Goal: Information Seeking & Learning: Learn about a topic

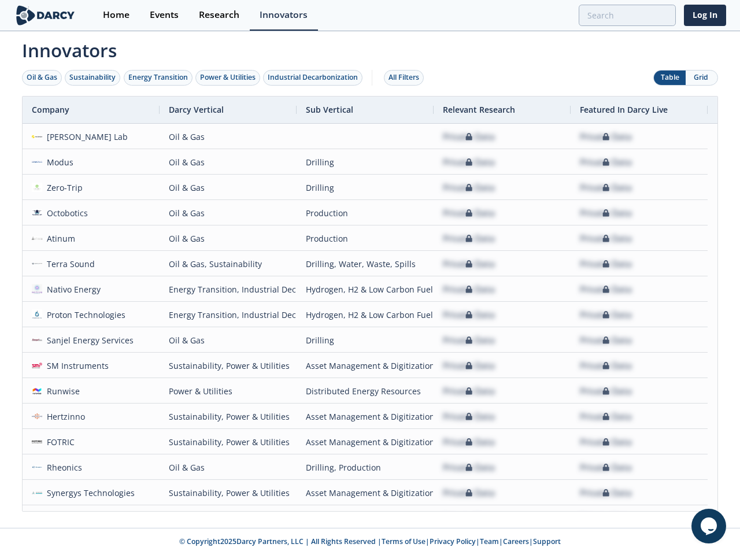
click at [42, 77] on div "Oil & Gas" at bounding box center [42, 77] width 31 height 10
click at [93, 77] on div "Sustainability" at bounding box center [92, 77] width 46 height 10
click at [158, 77] on div "Energy Transition" at bounding box center [158, 77] width 60 height 10
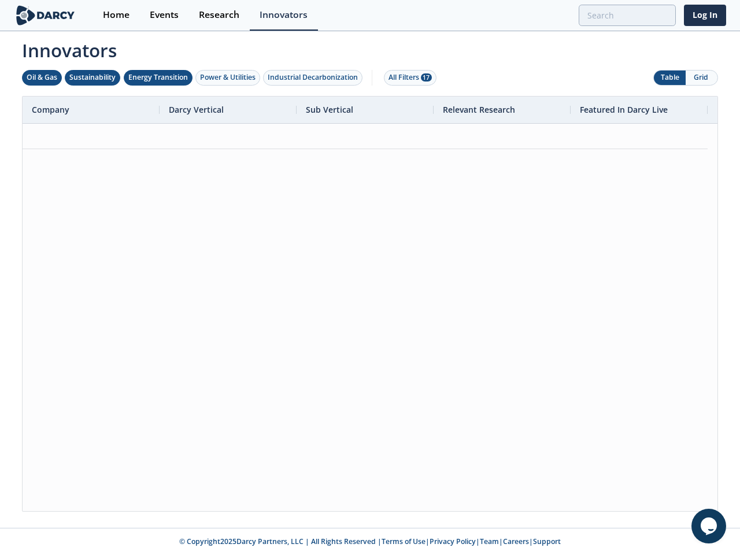
click at [229, 77] on div "Power & Utilities" at bounding box center [227, 77] width 55 height 10
click at [315, 77] on div "Industrial Decarbonization" at bounding box center [313, 77] width 90 height 10
click at [407, 77] on div "All Filters 28" at bounding box center [409, 77] width 43 height 10
